Goal: Transaction & Acquisition: Obtain resource

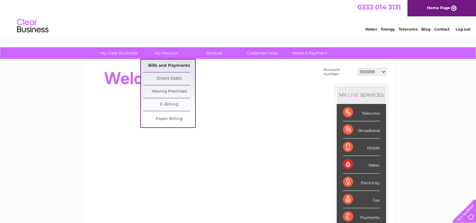
click at [167, 63] on link "Bills and Payments" at bounding box center [169, 65] width 52 height 13
click at [172, 64] on link "Bills and Payments" at bounding box center [169, 65] width 52 height 13
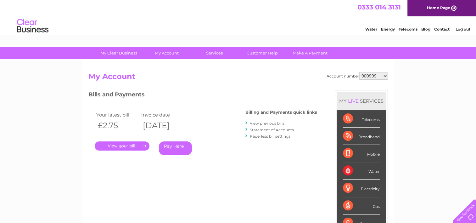
click at [372, 79] on h2 "My Account" at bounding box center [237, 78] width 299 height 12
click at [375, 78] on select "900999 901003 901007 966182 1144869 30283575 30319694" at bounding box center [373, 76] width 29 height 8
select select "30283575"
click at [359, 72] on select "900999 901003 901007 966182 1144869 30283575 30319694" at bounding box center [373, 76] width 29 height 8
click at [378, 79] on select "900999 901003 901007 966182 1144869 30283575 30319694" at bounding box center [373, 76] width 29 height 8
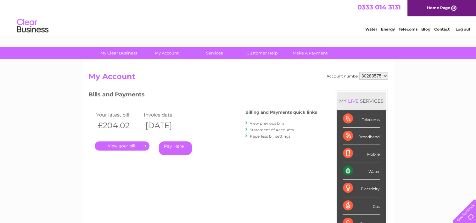
select select "900999"
click at [359, 72] on select "900999 901003 901007 966182 1144869 30283575 30319694" at bounding box center [373, 76] width 29 height 8
click at [382, 73] on select "900999 901003 901007 966182 1144869 30283575 30319694" at bounding box center [373, 76] width 29 height 8
select select "901003"
click at [359, 72] on select "900999 901003 901007 966182 1144869 30283575 30319694" at bounding box center [373, 76] width 29 height 8
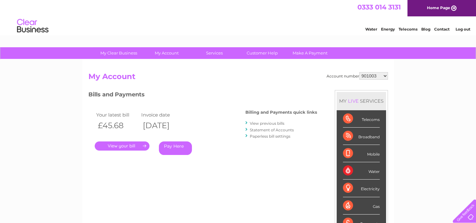
click at [379, 75] on select "900999 901003 901007 966182 1144869 30283575 30319694" at bounding box center [373, 76] width 29 height 8
click at [276, 120] on li "View previous bills" at bounding box center [281, 123] width 72 height 6
click at [275, 121] on link "View previous bills" at bounding box center [267, 123] width 35 height 5
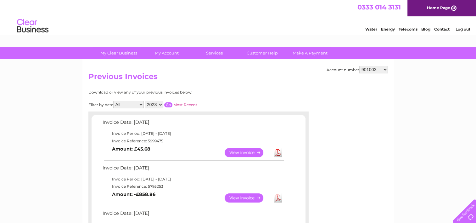
click at [363, 68] on select "900999 901003 901007 966182 1144869 30283575 30319694" at bounding box center [373, 70] width 29 height 8
click at [359, 66] on select "900999 901003 901007 966182 1144869 30283575 30319694" at bounding box center [373, 70] width 29 height 8
click at [376, 68] on select "900999 901003 901007 966182 1144869 30283575 30319694" at bounding box center [373, 70] width 29 height 8
select select "900999"
click at [359, 66] on select "900999 901003 901007 966182 1144869 30283575 30319694" at bounding box center [373, 70] width 29 height 8
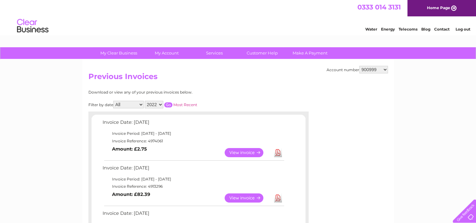
click at [377, 64] on div "Account number 900999 901003 901007 966182 1144869 30283575 30319694 Previous I…" at bounding box center [237, 194] width 311 height 270
click at [373, 67] on select "900999 901003 901007 966182 1144869 30283575 30319694" at bounding box center [373, 70] width 29 height 8
select select "901007"
click at [359, 66] on select "900999 901003 901007 966182 1144869 30283575 30319694" at bounding box center [373, 70] width 29 height 8
click at [159, 141] on td "Invoice Reference: 8122521" at bounding box center [193, 141] width 184 height 8
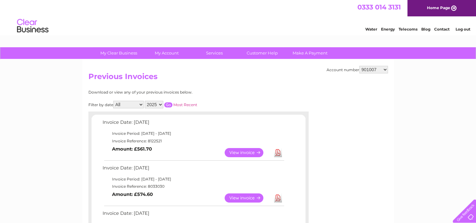
click at [159, 141] on td "Invoice Reference: 8122521" at bounding box center [193, 141] width 184 height 8
copy td "8122521"
click at [275, 153] on link "Download" at bounding box center [278, 152] width 8 height 9
click at [159, 185] on td "Invoice Reference: 8033030" at bounding box center [193, 186] width 184 height 8
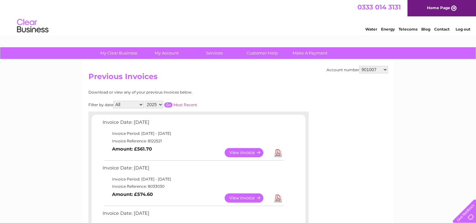
copy td "8033030"
click at [376, 70] on select "900999 901003 901007 966182 1144869 30283575 30319694" at bounding box center [373, 70] width 29 height 8
select select "966182"
click at [359, 66] on select "900999 901003 901007 966182 1144869 30283575 30319694" at bounding box center [373, 70] width 29 height 8
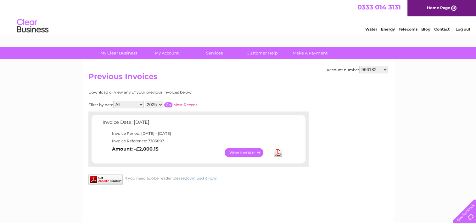
click at [378, 67] on select "900999 901003 901007 966182 1144869 30283575 30319694" at bounding box center [373, 70] width 29 height 8
select select "1144869"
click at [359, 66] on select "900999 901003 901007 966182 1144869 30283575 30319694" at bounding box center [373, 70] width 29 height 8
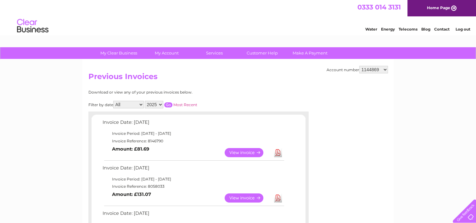
click at [154, 185] on td "Invoice Reference: 8058033" at bounding box center [193, 186] width 184 height 8
copy td "8058033"
click at [276, 153] on link "Download" at bounding box center [278, 152] width 8 height 9
click at [376, 66] on select "900999 901003 901007 966182 1144869 30283575 30319694" at bounding box center [373, 70] width 29 height 8
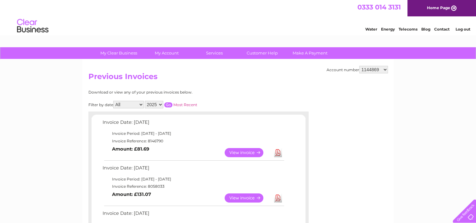
select select "30283575"
click at [359, 66] on select "900999 901003 901007 966182 1144869 30283575 30319694" at bounding box center [373, 70] width 29 height 8
click at [160, 184] on td "Invoice Reference: 8063599" at bounding box center [193, 186] width 184 height 8
copy td "8063599"
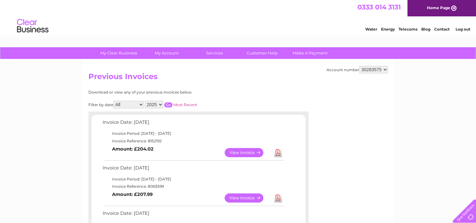
click at [279, 152] on link "Download" at bounding box center [278, 152] width 8 height 9
click at [378, 69] on select "900999 901003 901007 966182 1144869 30283575 30319694" at bounding box center [373, 70] width 29 height 8
click at [380, 68] on select "900999 901003 901007 966182 1144869 30283575 30319694" at bounding box center [373, 70] width 29 height 8
select select "30319694"
click at [359, 66] on select "900999 901003 901007 966182 1144869 30283575 30319694" at bounding box center [373, 70] width 29 height 8
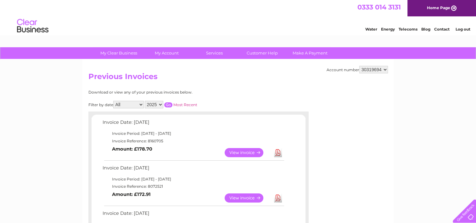
click at [153, 184] on td "Invoice Reference: 8072521" at bounding box center [193, 186] width 184 height 8
copy td "8072521"
click at [282, 151] on td "Download" at bounding box center [277, 152] width 11 height 12
click at [279, 151] on link "Download" at bounding box center [278, 152] width 8 height 9
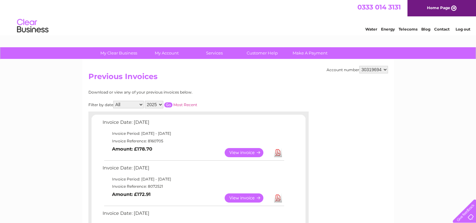
click at [375, 72] on select "900999 901003 901007 966182 1144869 30283575 30319694" at bounding box center [373, 70] width 29 height 8
select select "966182"
click at [359, 66] on select "900999 901003 901007 966182 1144869 30283575 30319694" at bounding box center [373, 70] width 29 height 8
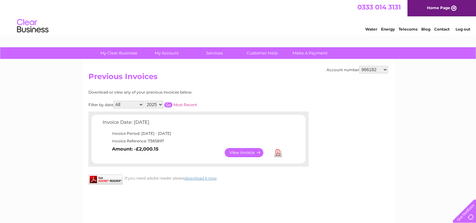
click at [372, 67] on select "900999 901003 901007 966182 1144869 30283575 30319694" at bounding box center [373, 70] width 29 height 8
select select "30319694"
click at [359, 66] on select "900999 901003 901007 966182 1144869 30283575 30319694" at bounding box center [373, 70] width 29 height 8
